Goal: Use online tool/utility: Utilize a website feature to perform a specific function

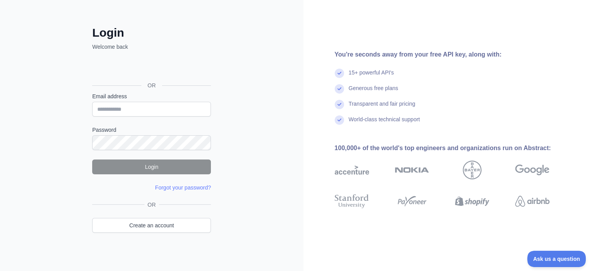
scroll to position [25, 0]
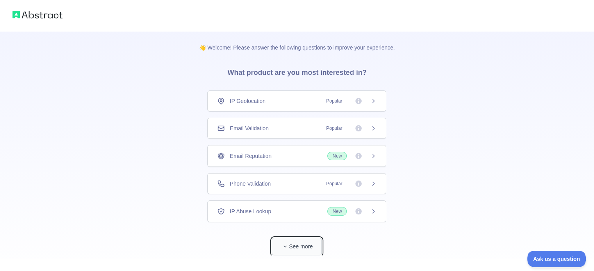
click at [304, 239] on button "See more" at bounding box center [297, 247] width 50 height 18
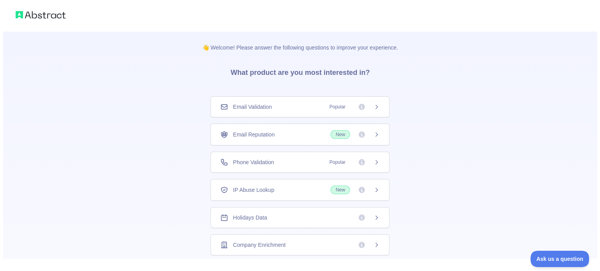
scroll to position [28, 0]
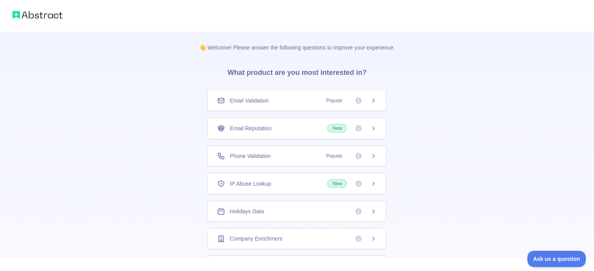
click at [367, 211] on span at bounding box center [365, 212] width 22 height 8
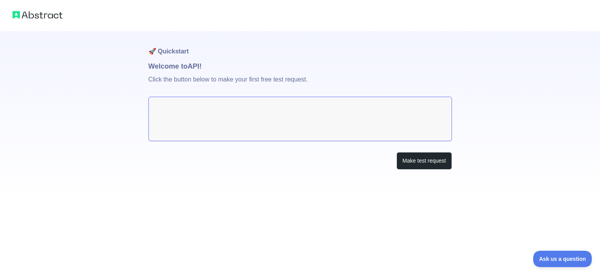
click at [233, 112] on textarea at bounding box center [299, 119] width 303 height 44
click at [418, 161] on button "Make test request" at bounding box center [423, 161] width 55 height 18
click at [414, 166] on button "Make test request" at bounding box center [423, 161] width 55 height 18
click at [186, 110] on textarea at bounding box center [299, 119] width 303 height 44
click at [237, 114] on textarea at bounding box center [299, 119] width 303 height 44
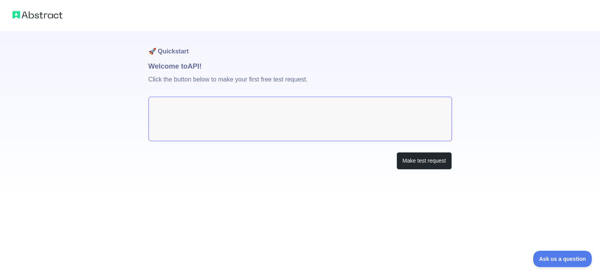
click at [217, 103] on textarea at bounding box center [299, 119] width 303 height 44
drag, startPoint x: 219, startPoint y: 142, endPoint x: 229, endPoint y: 146, distance: 10.5
click at [219, 143] on div "🚀 Quickstart Welcome to API! Click the button below to make your first free tes…" at bounding box center [299, 116] width 303 height 170
click at [449, 168] on button "Make test request" at bounding box center [423, 161] width 55 height 18
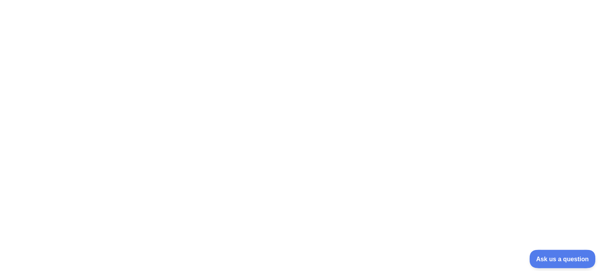
click at [552, 259] on span "Ask us a question" at bounding box center [558, 257] width 59 height 5
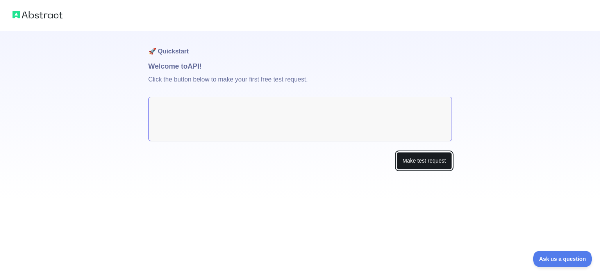
click at [432, 167] on button "Make test request" at bounding box center [423, 161] width 55 height 18
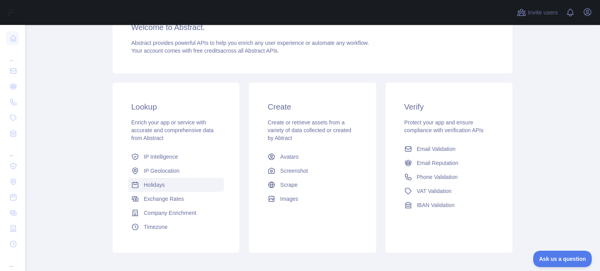
click at [154, 184] on span "Holidays" at bounding box center [154, 185] width 21 height 8
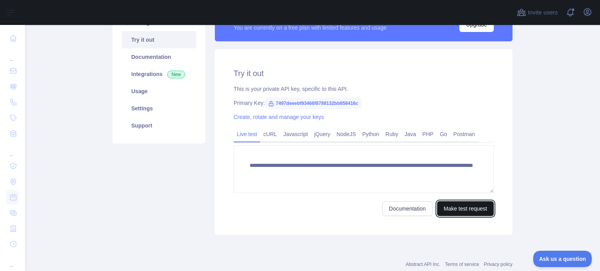
click at [467, 210] on button "Make test request" at bounding box center [465, 208] width 57 height 15
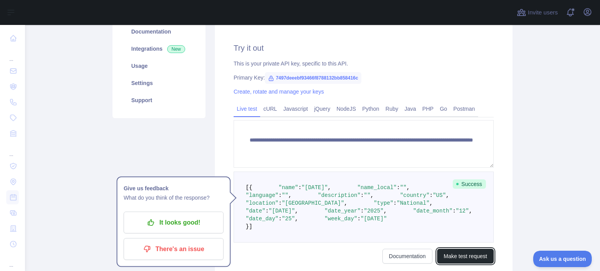
scroll to position [117, 0]
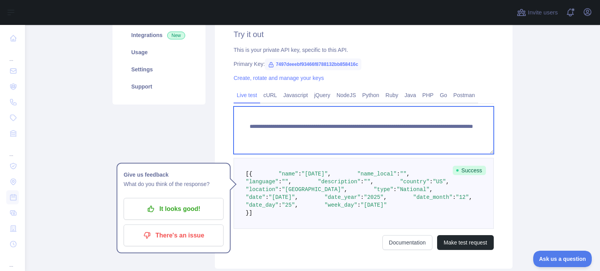
click at [355, 140] on textarea "**********" at bounding box center [363, 131] width 260 height 48
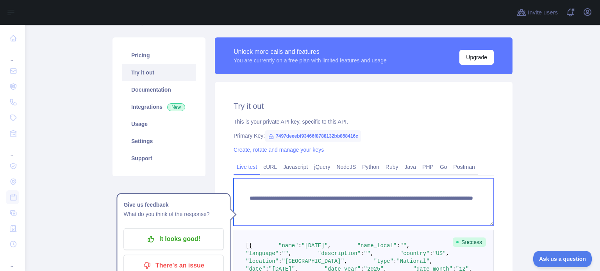
scroll to position [39, 0]
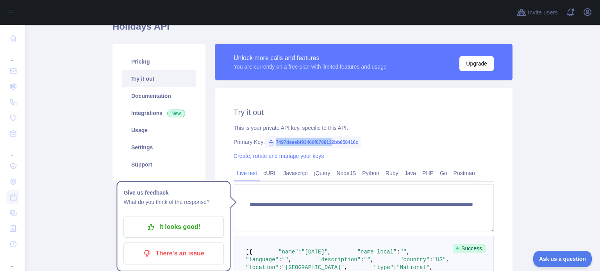
drag, startPoint x: 269, startPoint y: 143, endPoint x: 332, endPoint y: 142, distance: 62.5
click at [332, 142] on span "7497deeebf93466f8788132bb858416c" at bounding box center [313, 143] width 96 height 12
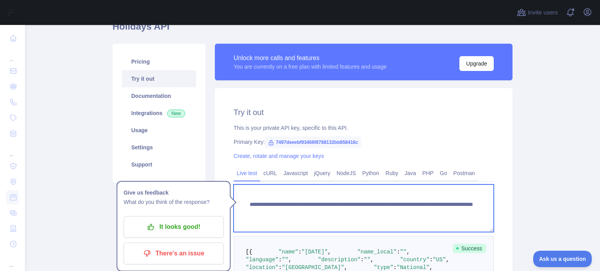
drag, startPoint x: 245, startPoint y: 206, endPoint x: 478, endPoint y: 214, distance: 233.5
click at [478, 214] on textarea "**********" at bounding box center [363, 209] width 260 height 48
